Goal: Task Accomplishment & Management: Manage account settings

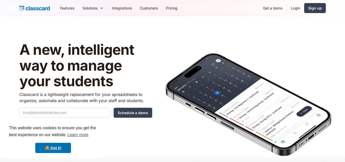
drag, startPoint x: 295, startPoint y: 10, endPoint x: 275, endPoint y: 15, distance: 20.9
click at [295, 10] on link "Login" at bounding box center [295, 7] width 17 height 11
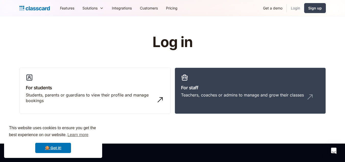
click at [294, 8] on link "Login" at bounding box center [295, 7] width 17 height 11
click at [224, 95] on div "Teachers, coaches or admins to manage and grow their classes" at bounding box center [242, 95] width 123 height 6
